Goal: Information Seeking & Learning: Learn about a topic

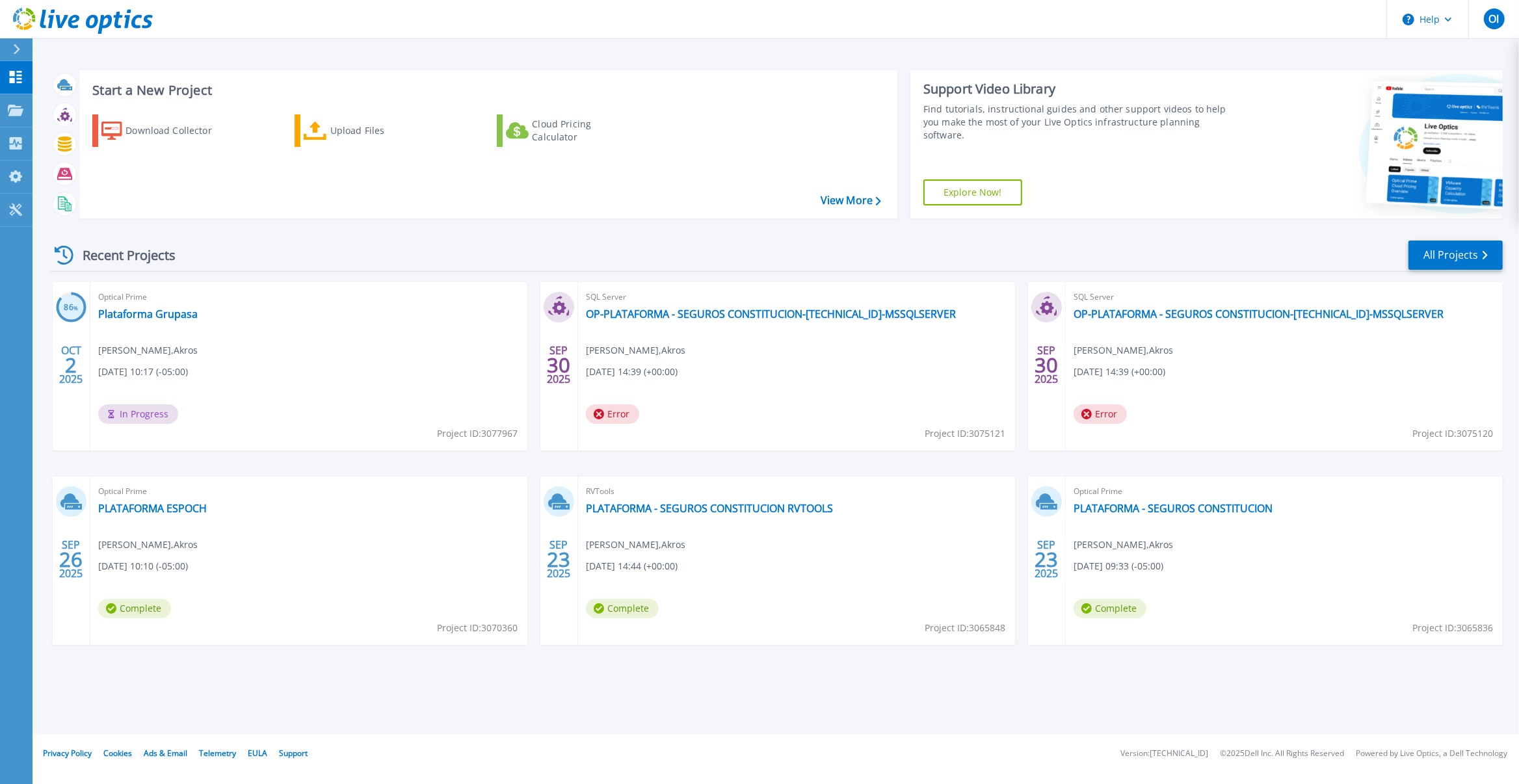
click at [338, 371] on div "Optical Prime Plataforma Grupasa Orlando Iza , Akros 10/02/2025, 10:17 (-05:00)…" at bounding box center [309, 366] width 437 height 168
click at [194, 316] on link "Plataforma Grupasa" at bounding box center [148, 313] width 100 height 13
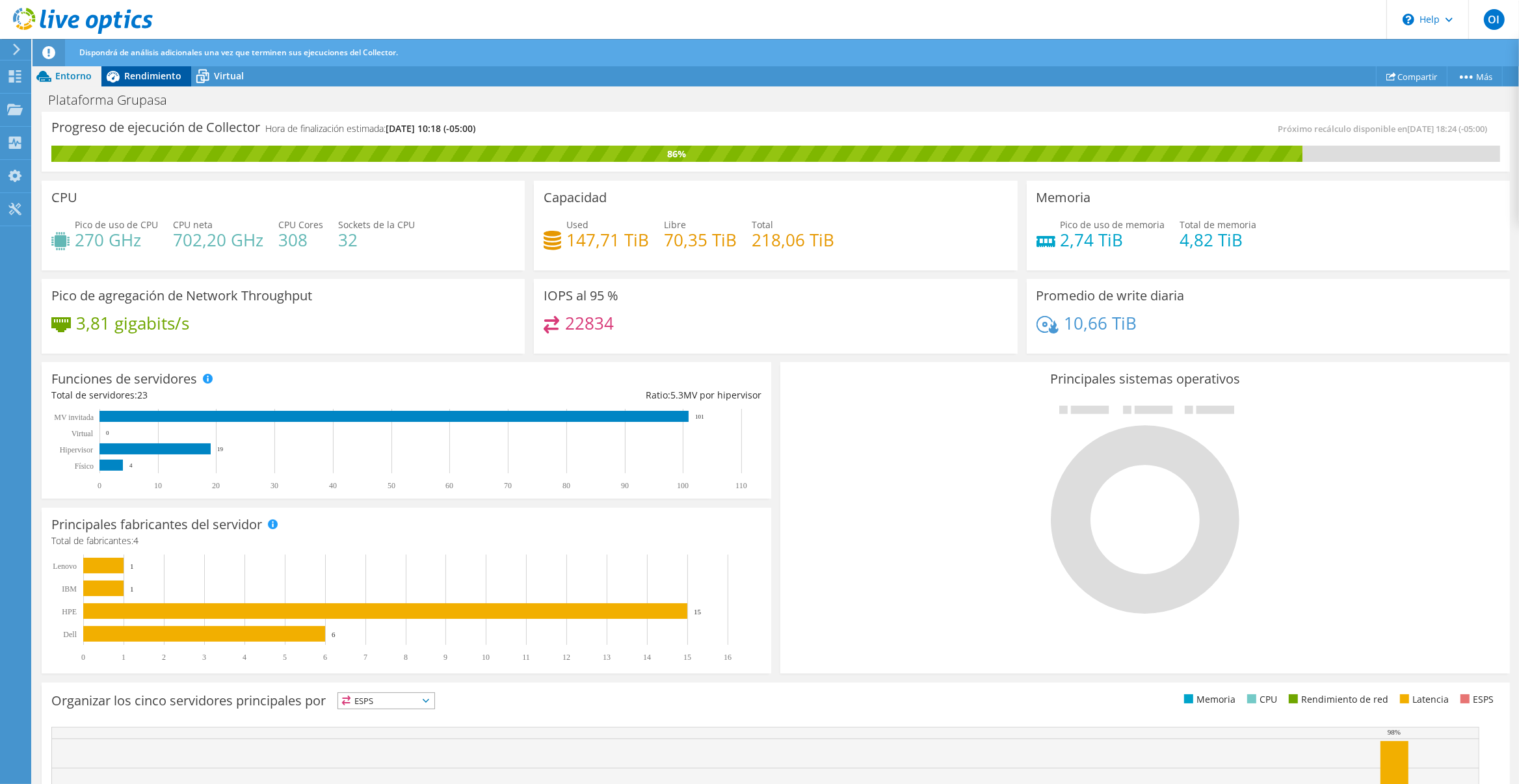
click at [151, 80] on span "Rendimiento" at bounding box center [152, 76] width 57 height 12
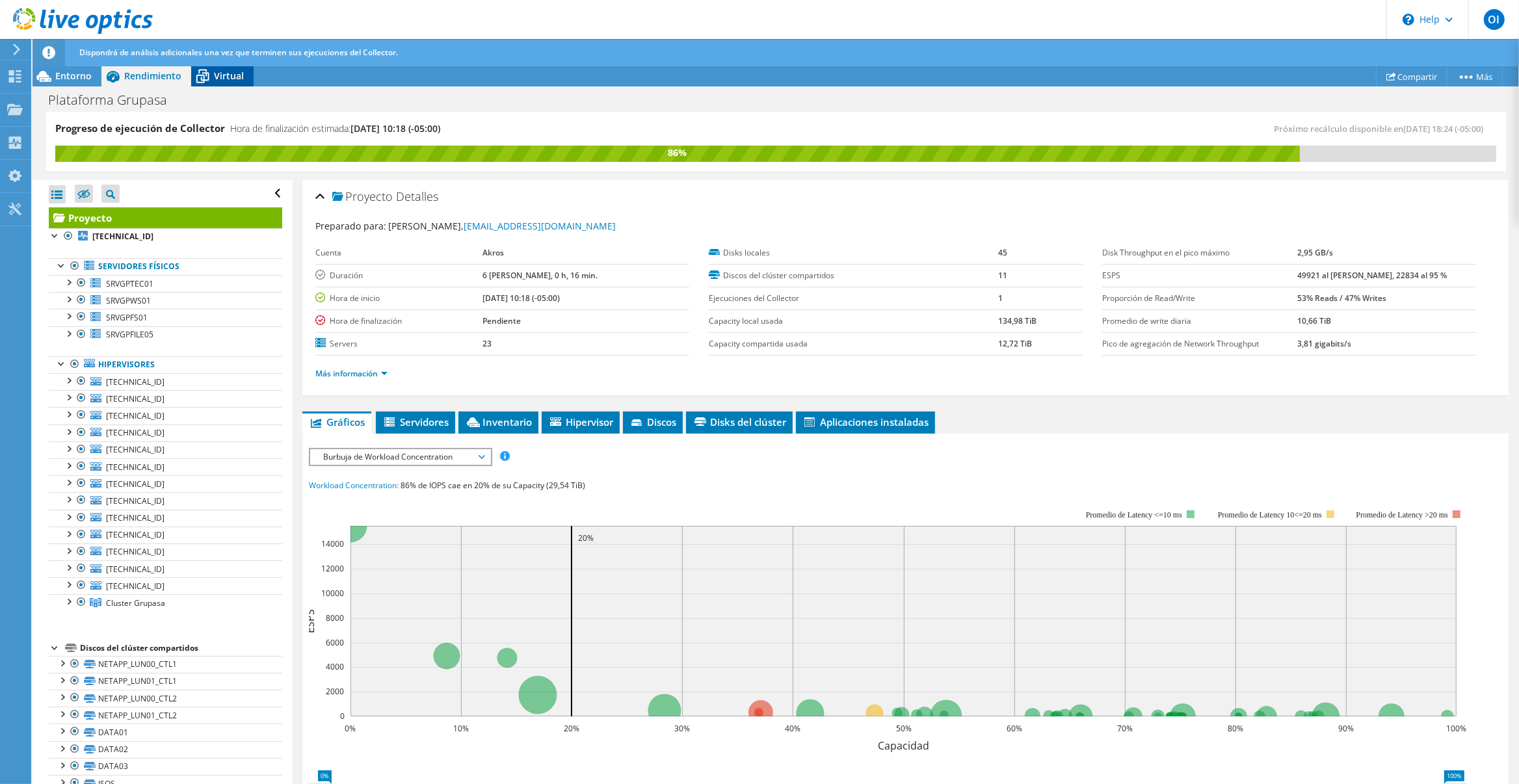
click at [217, 76] on span "Virtual" at bounding box center [228, 76] width 30 height 12
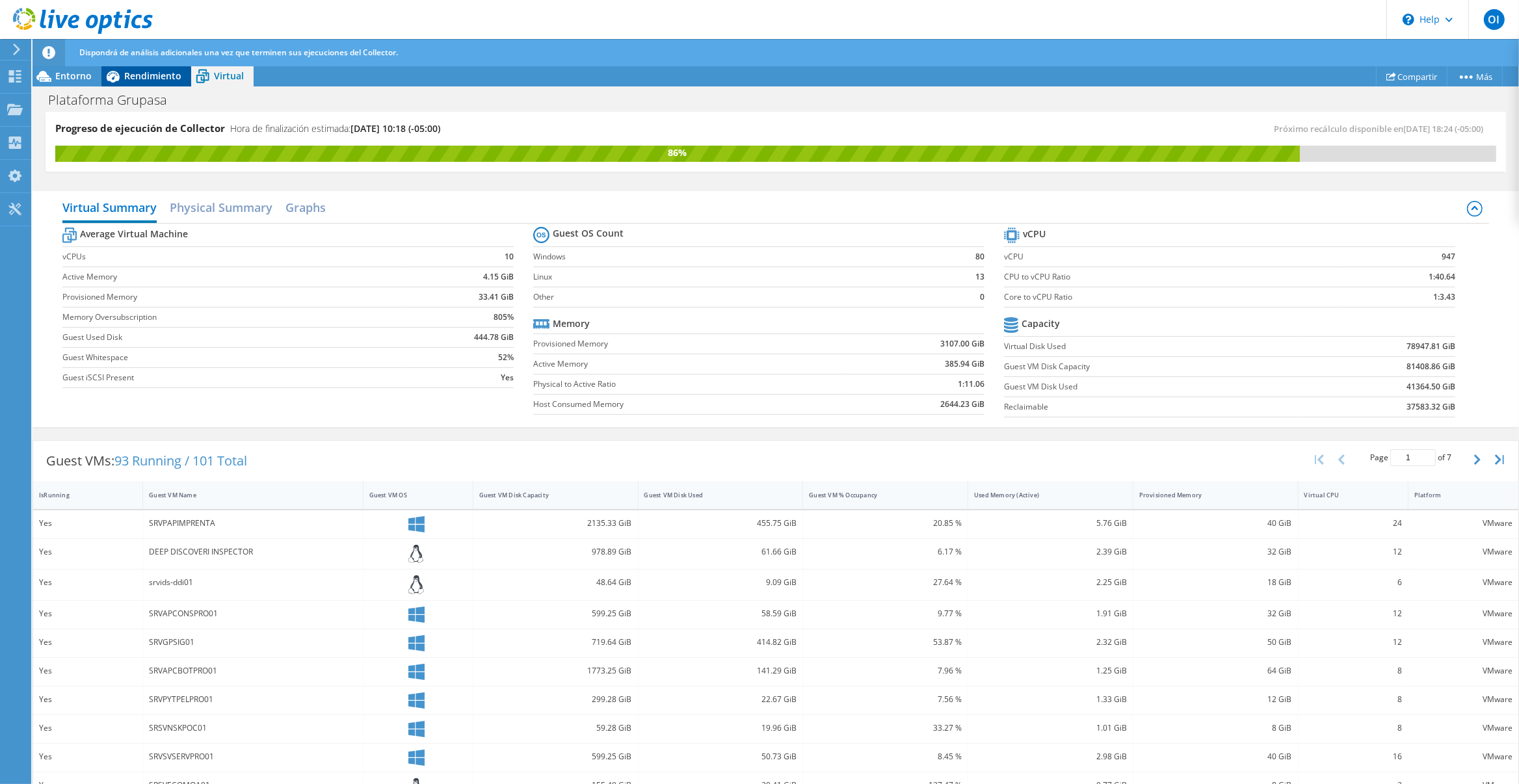
click at [161, 84] on div "Rendimiento" at bounding box center [146, 76] width 90 height 21
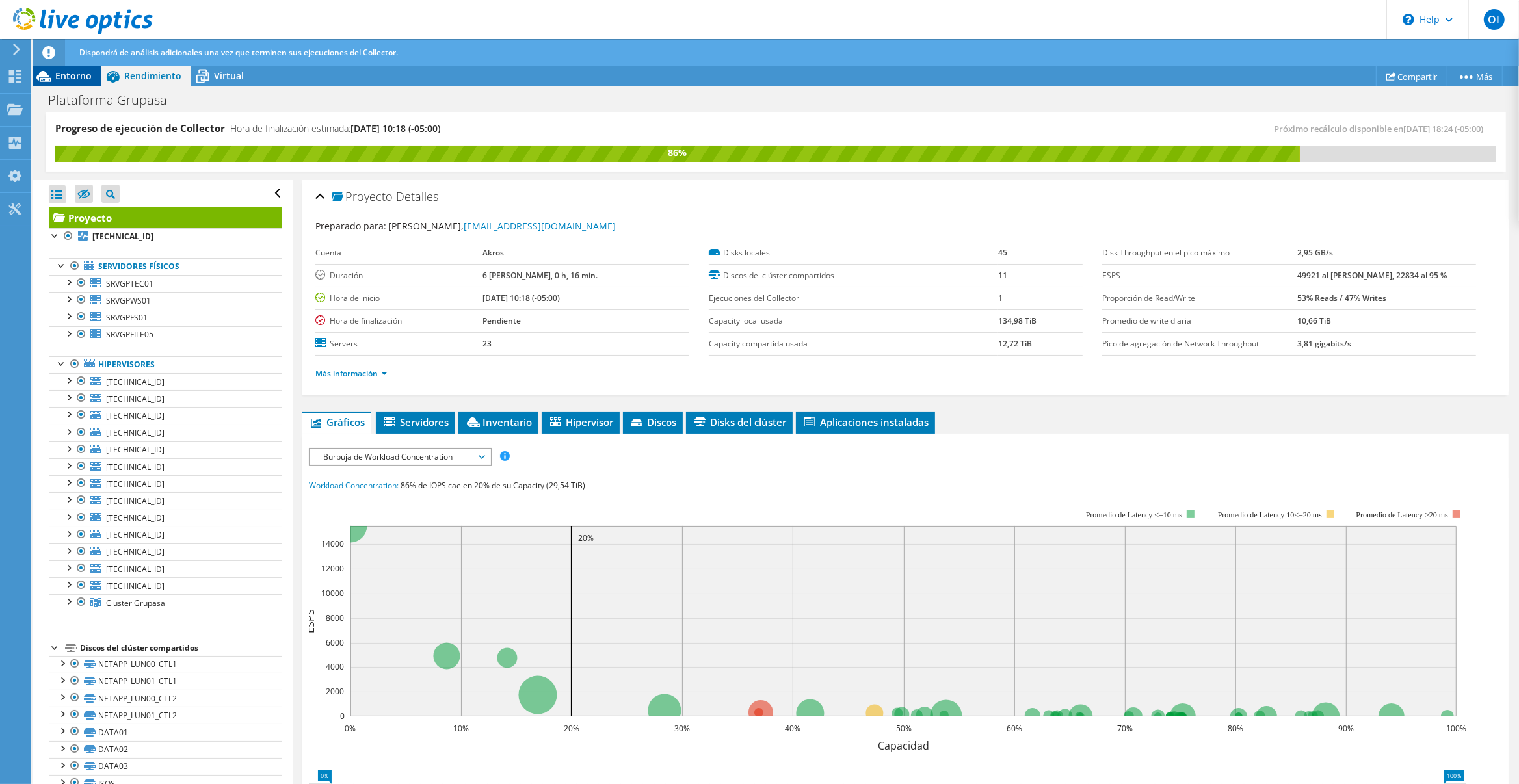
click at [76, 80] on span "Entorno" at bounding box center [74, 76] width 36 height 12
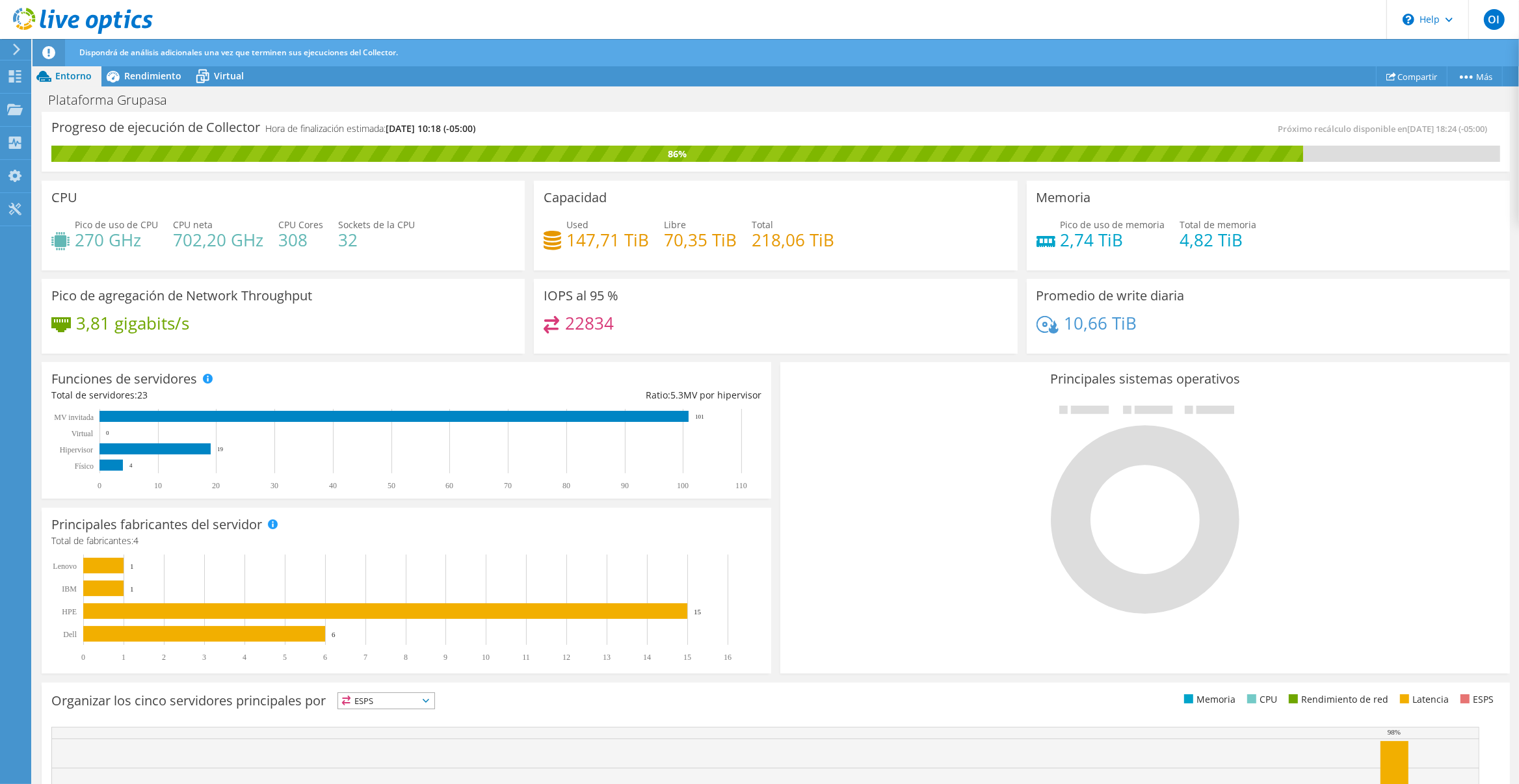
click at [254, 16] on header "OI Usuario final [PERSON_NAME] [PERSON_NAME][EMAIL_ADDRESS][DOMAIN_NAME] [GEOGR…" at bounding box center [760, 19] width 1519 height 39
click at [161, 77] on span "Rendimiento" at bounding box center [152, 76] width 57 height 12
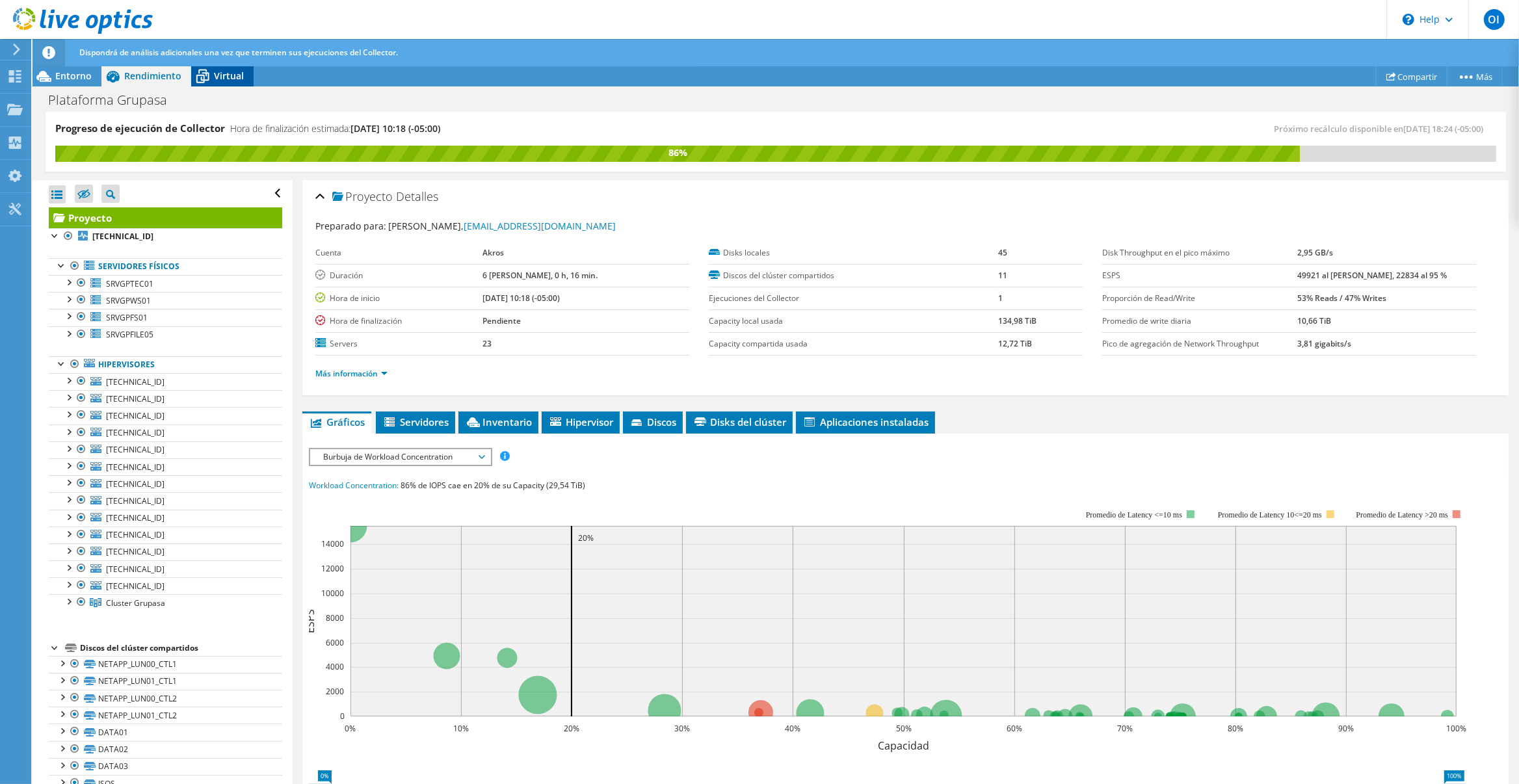
click at [226, 71] on span "Virtual" at bounding box center [228, 76] width 30 height 12
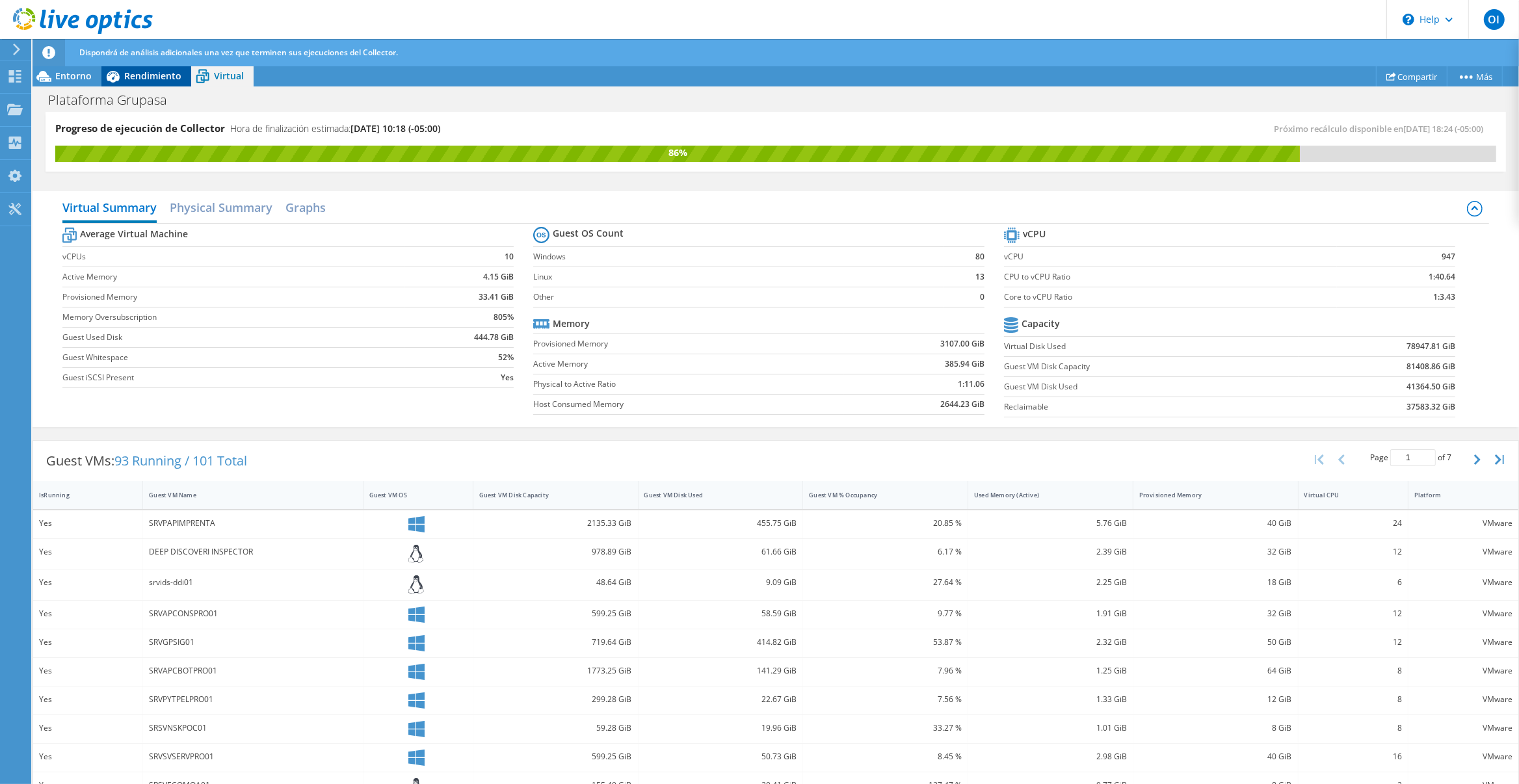
click at [169, 82] on span "Rendimiento" at bounding box center [152, 76] width 57 height 12
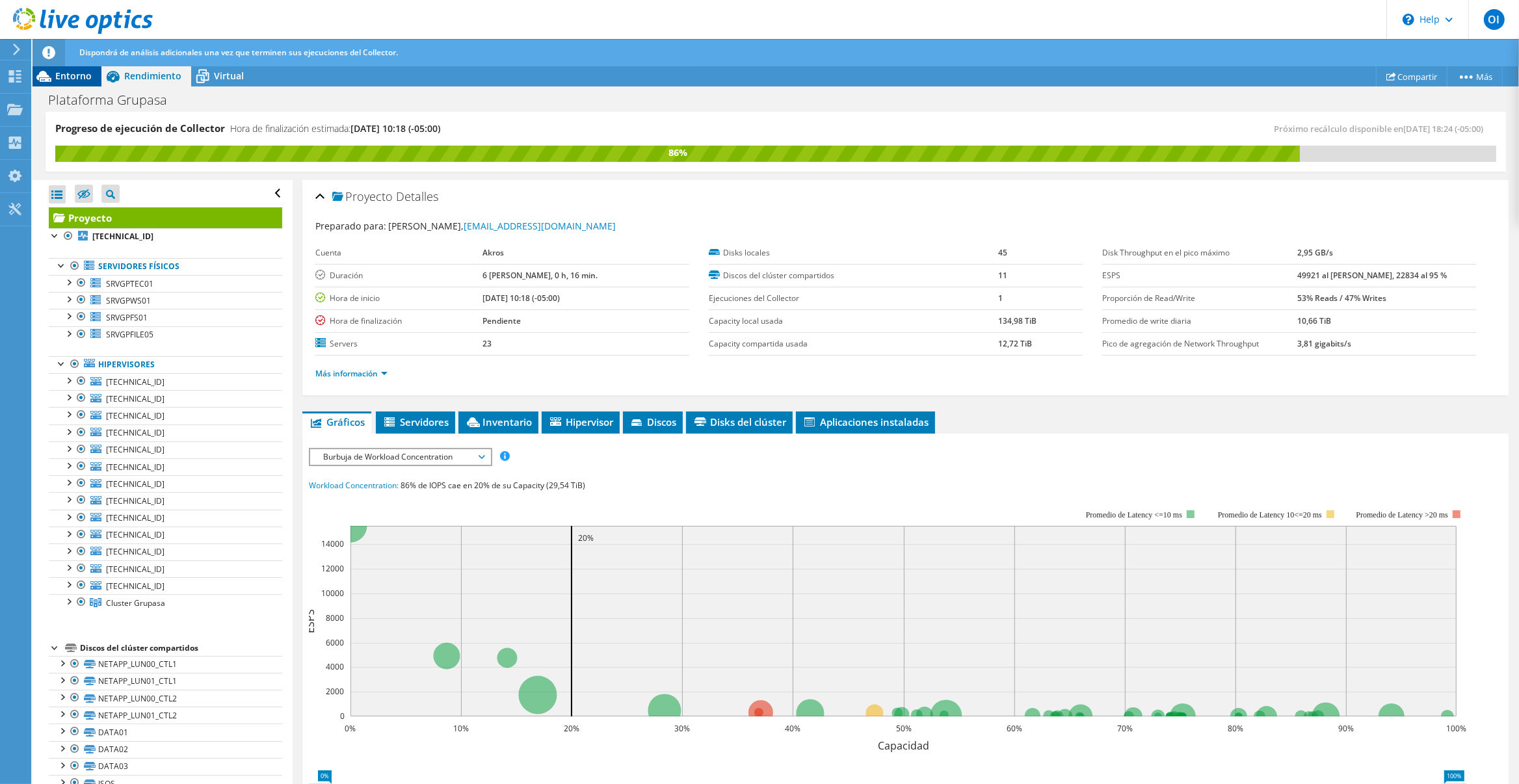
click at [91, 78] on div "Entorno" at bounding box center [67, 76] width 69 height 21
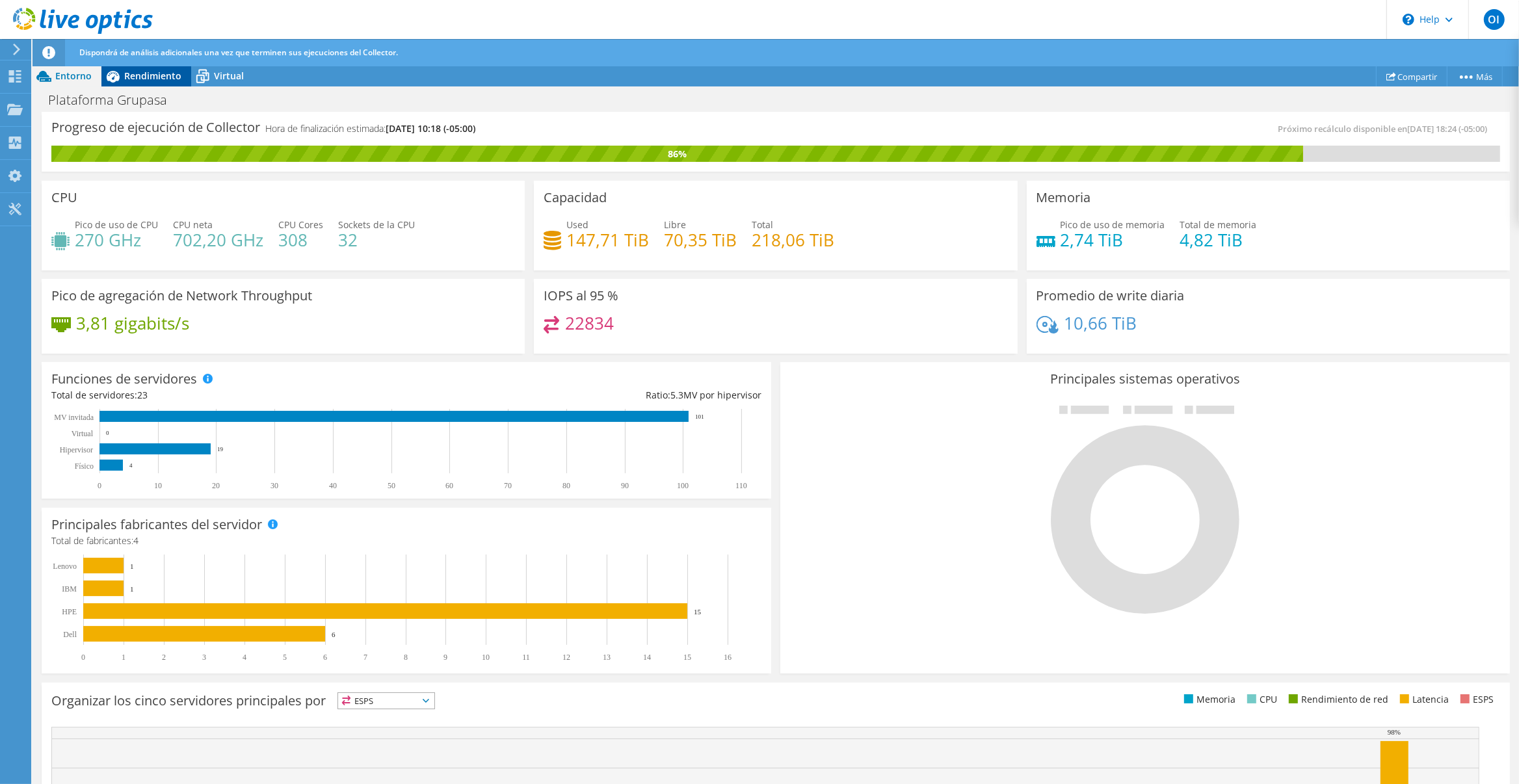
click at [168, 78] on span "Rendimiento" at bounding box center [152, 76] width 57 height 12
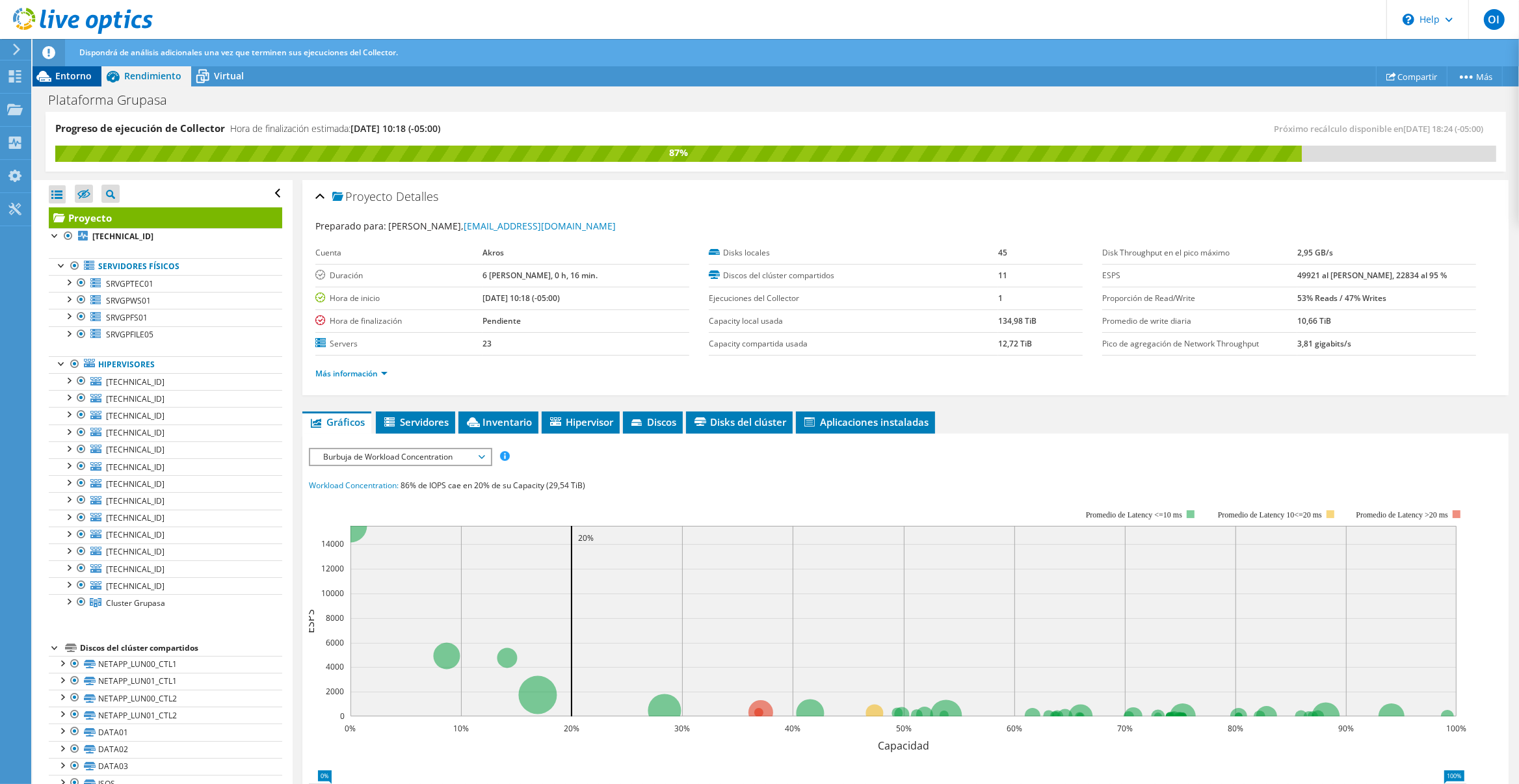
click at [72, 78] on span "Entorno" at bounding box center [74, 76] width 36 height 12
